Goal: Task Accomplishment & Management: Complete application form

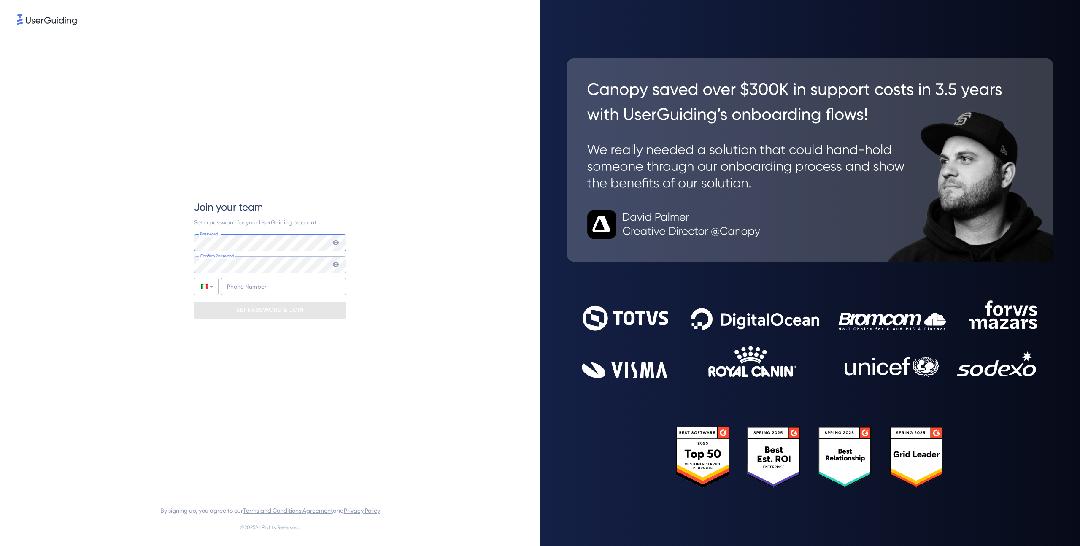
click at [0, 545] on com-1password-button at bounding box center [0, 546] width 0 height 0
click at [275, 287] on input "+39" at bounding box center [283, 286] width 125 height 17
type input "[PHONE_NUMBER]"
click at [266, 310] on p "SET PASSWORD & JOIN" at bounding box center [269, 309] width 67 height 13
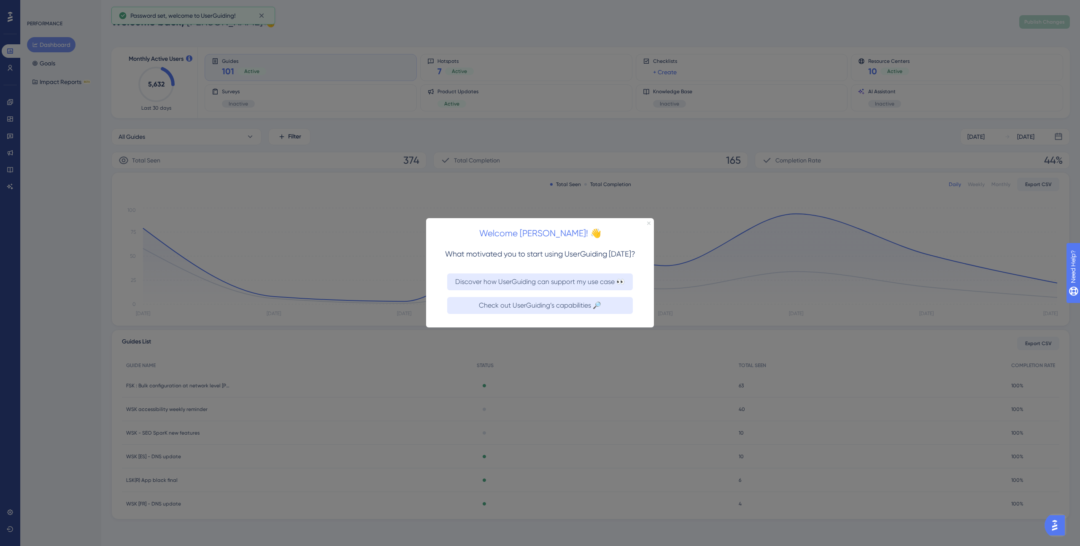
click at [650, 224] on icon "Close Preview" at bounding box center [648, 222] width 3 height 3
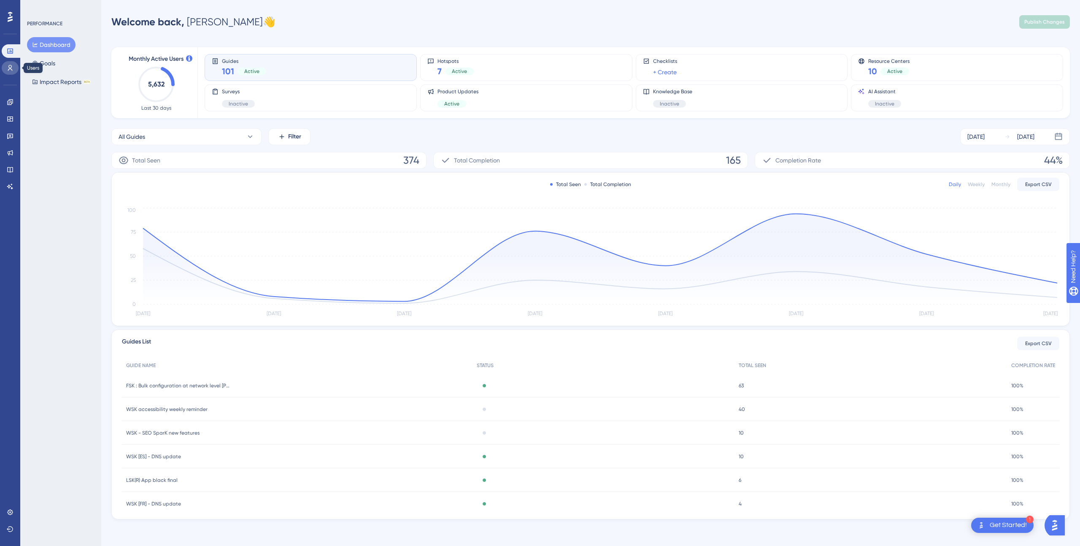
click at [12, 66] on icon at bounding box center [10, 68] width 7 height 7
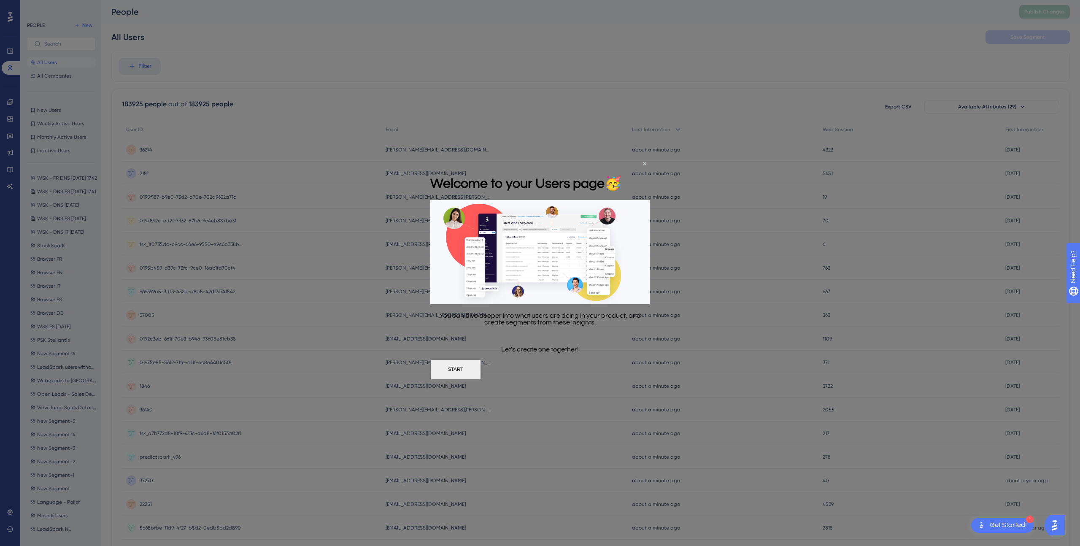
click at [621, 166] on div "Welcome to your Users page 🥳" at bounding box center [525, 183] width 191 height 34
click at [644, 163] on icon "Close Preview" at bounding box center [644, 163] width 3 height 3
